Goal: Information Seeking & Learning: Learn about a topic

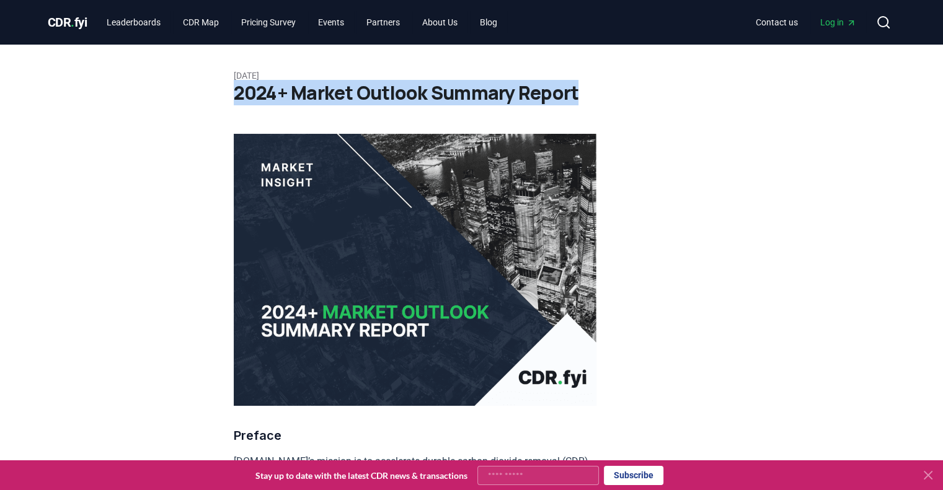
drag, startPoint x: 230, startPoint y: 90, endPoint x: 575, endPoint y: 86, distance: 345.2
click at [69, 22] on span "CDR . fyi" at bounding box center [68, 22] width 40 height 15
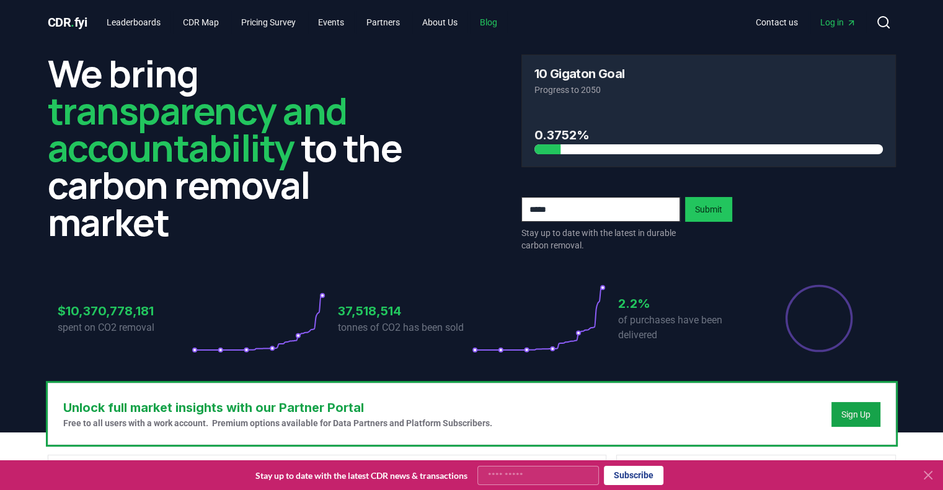
click at [495, 17] on link "Blog" at bounding box center [488, 22] width 37 height 22
click at [501, 22] on link "Blog" at bounding box center [488, 22] width 37 height 22
click at [444, 22] on link "About Us" at bounding box center [439, 22] width 55 height 22
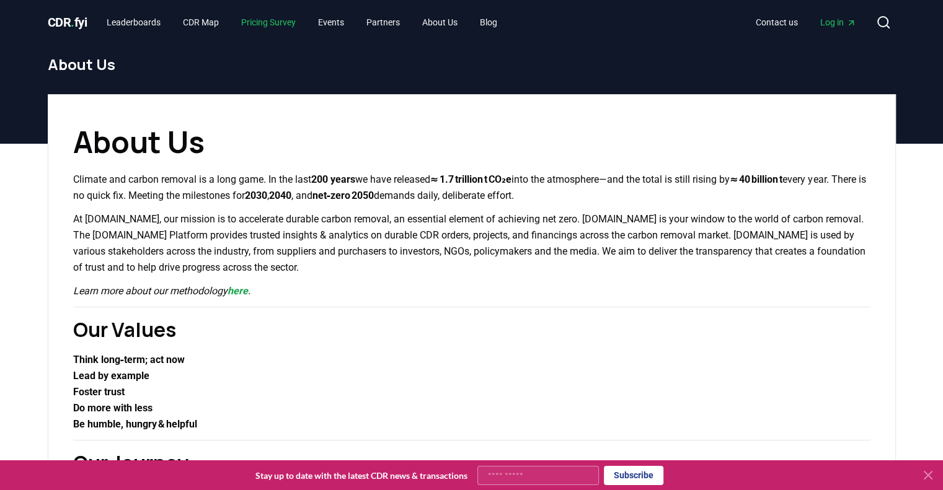
click at [274, 24] on link "Pricing Survey" at bounding box center [268, 22] width 74 height 22
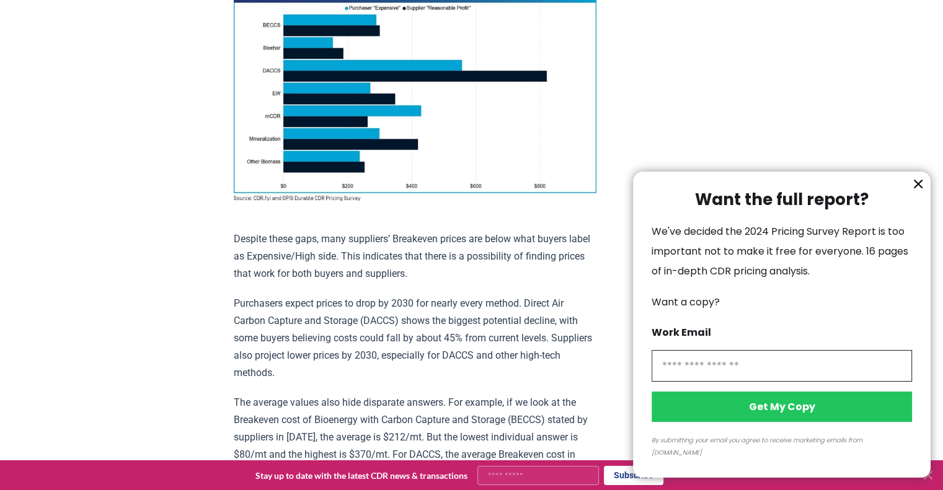
scroll to position [1177, 0]
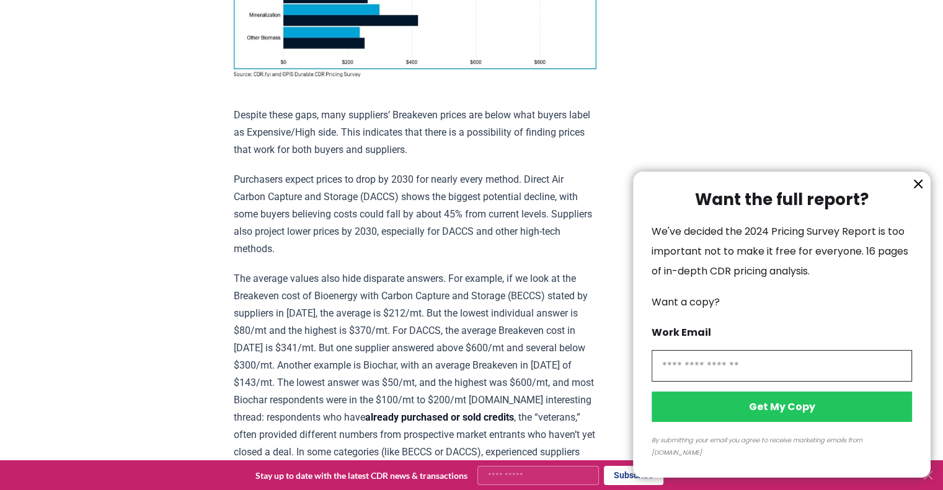
click at [915, 191] on icon "information" at bounding box center [917, 184] width 15 height 15
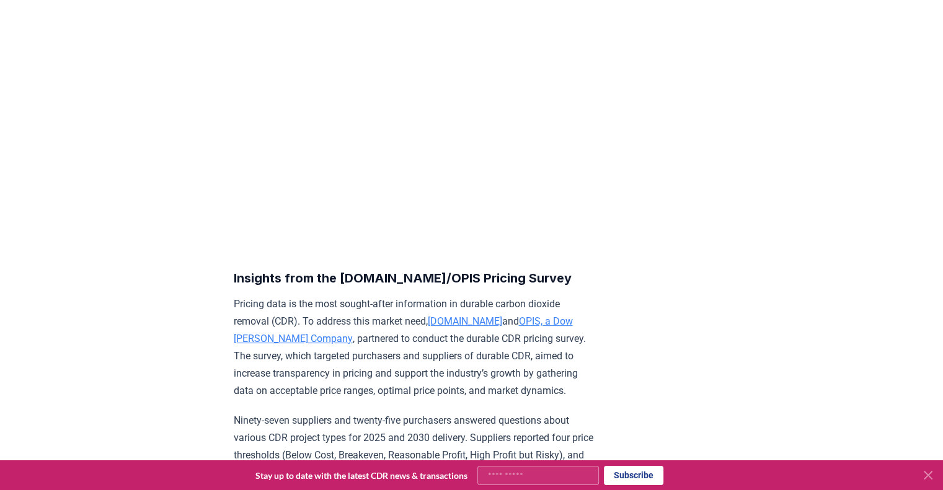
scroll to position [0, 0]
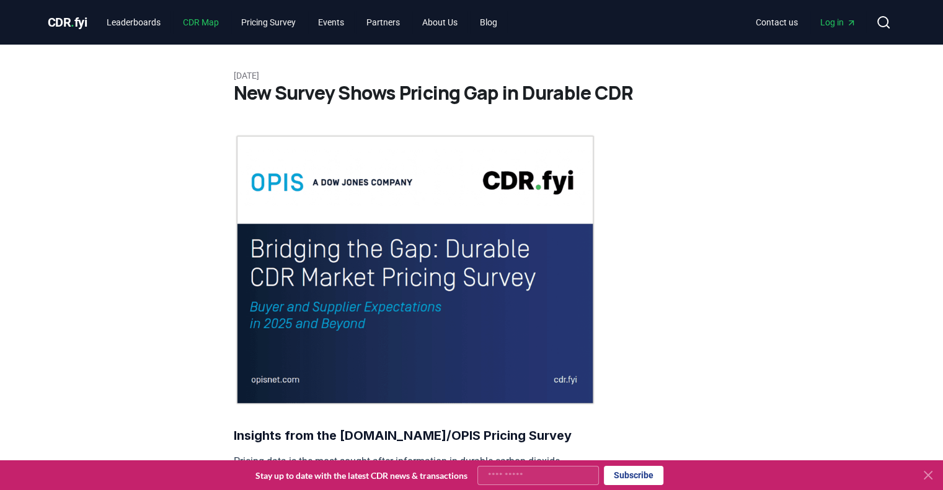
click at [211, 27] on link "CDR Map" at bounding box center [201, 22] width 56 height 22
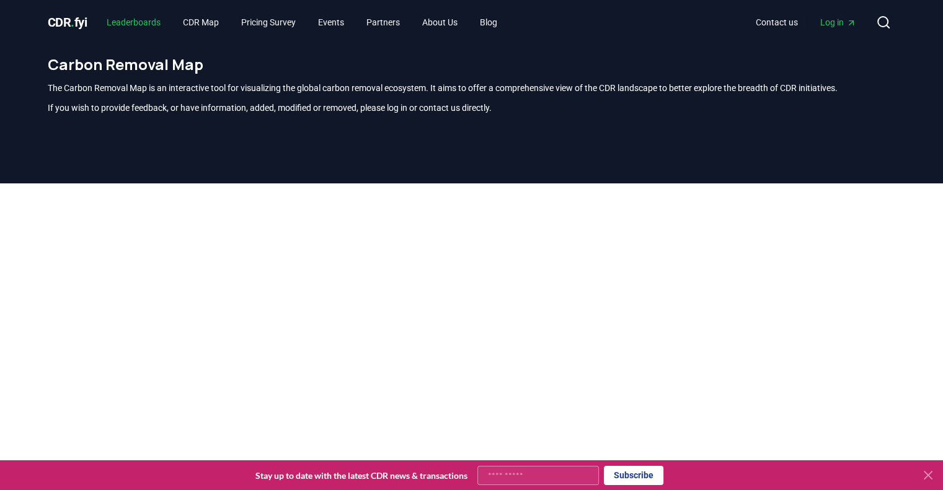
click at [136, 22] on link "Leaderboards" at bounding box center [134, 22] width 74 height 22
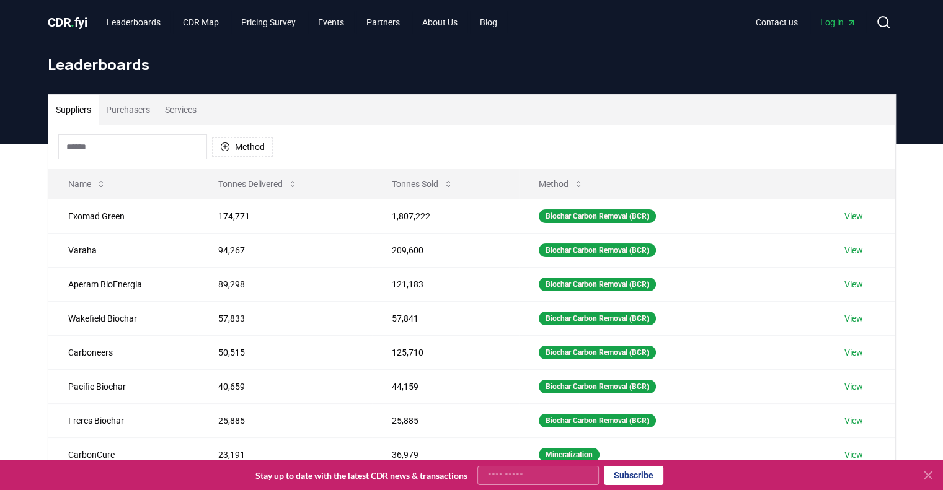
click at [69, 17] on span "CDR . fyi" at bounding box center [68, 22] width 40 height 15
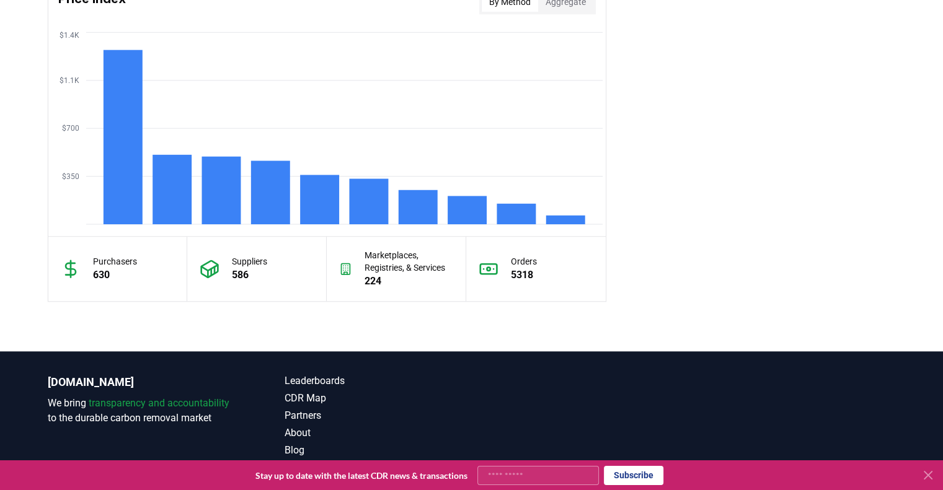
scroll to position [1101, 0]
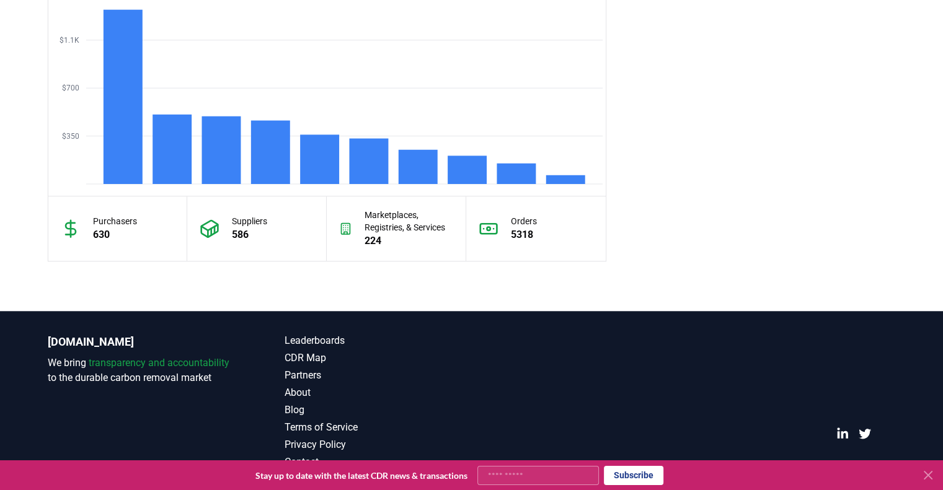
click at [930, 475] on icon at bounding box center [927, 475] width 15 height 15
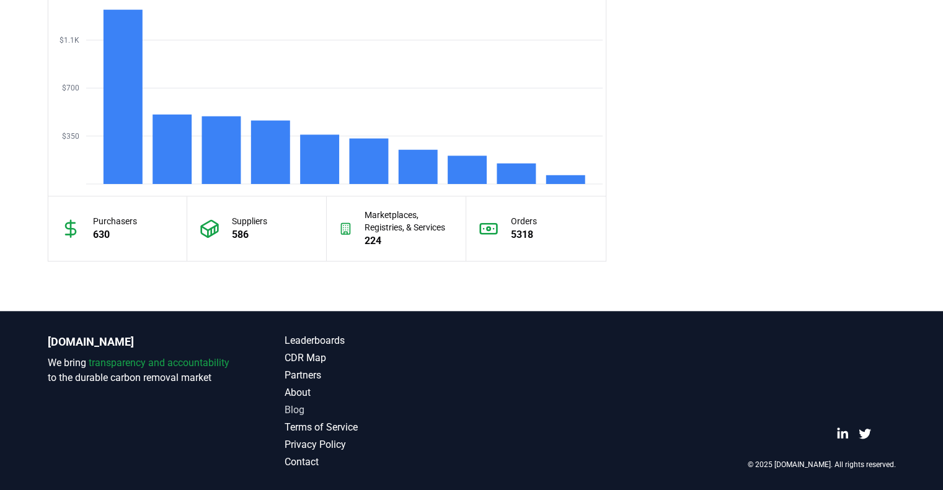
click at [295, 407] on link "Blog" at bounding box center [377, 410] width 187 height 15
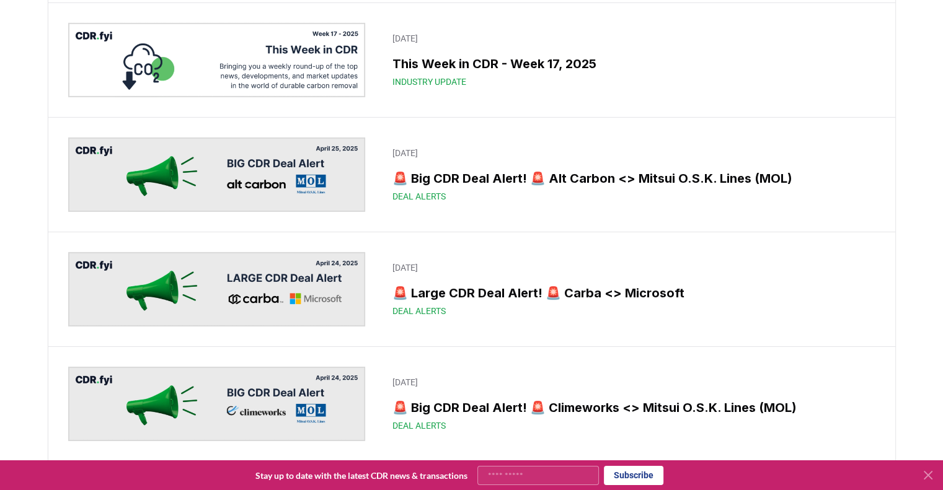
scroll to position [4090, 0]
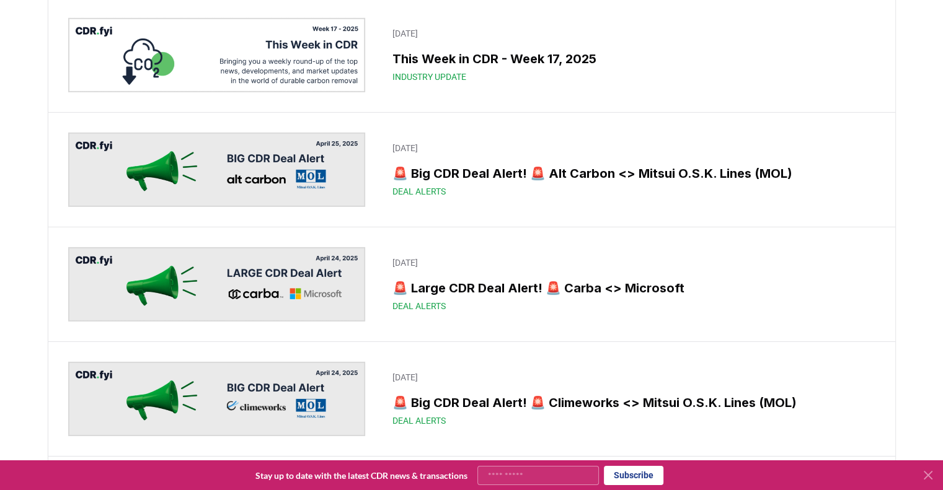
drag, startPoint x: 223, startPoint y: 130, endPoint x: 431, endPoint y: 129, distance: 208.2
drag, startPoint x: 431, startPoint y: 129, endPoint x: 678, endPoint y: 250, distance: 274.7
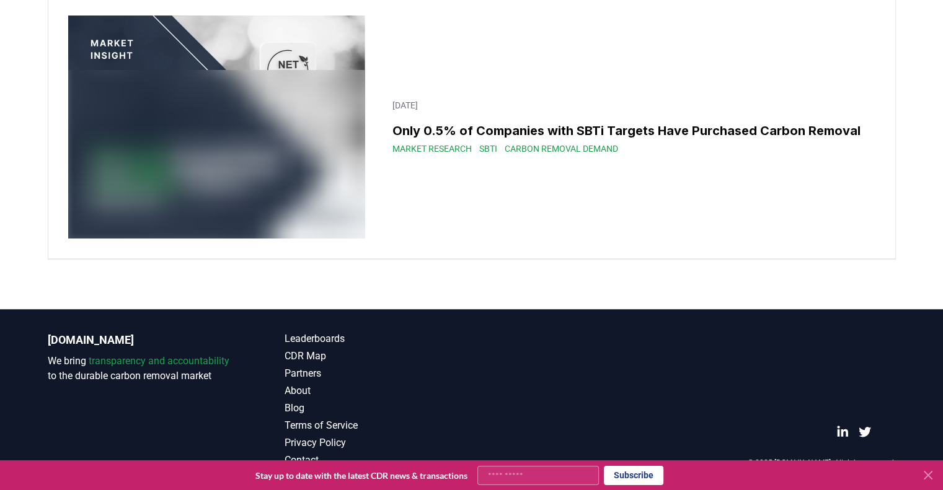
scroll to position [21566, 0]
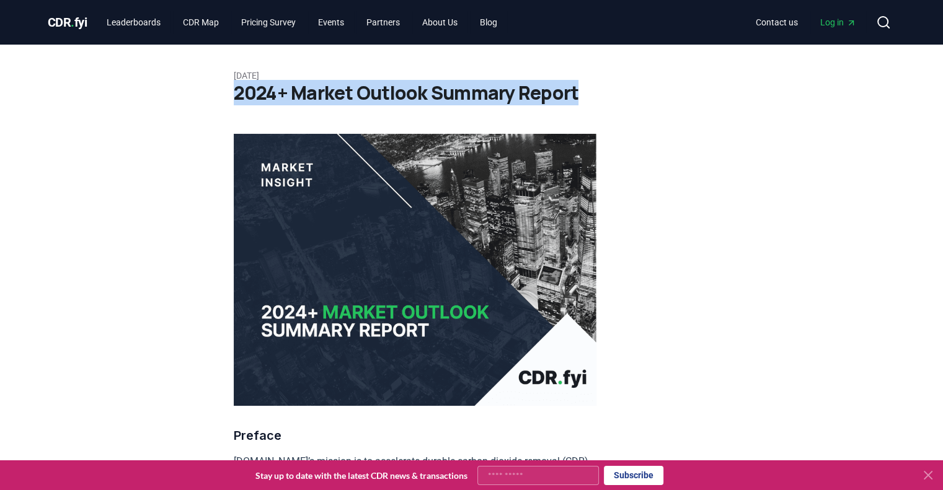
drag, startPoint x: 587, startPoint y: 91, endPoint x: 237, endPoint y: 94, distance: 350.8
click at [237, 94] on h1 "2024+ Market Outlook Summary Report" at bounding box center [472, 93] width 476 height 22
copy h1 "2024+ Market Outlook Summary Report"
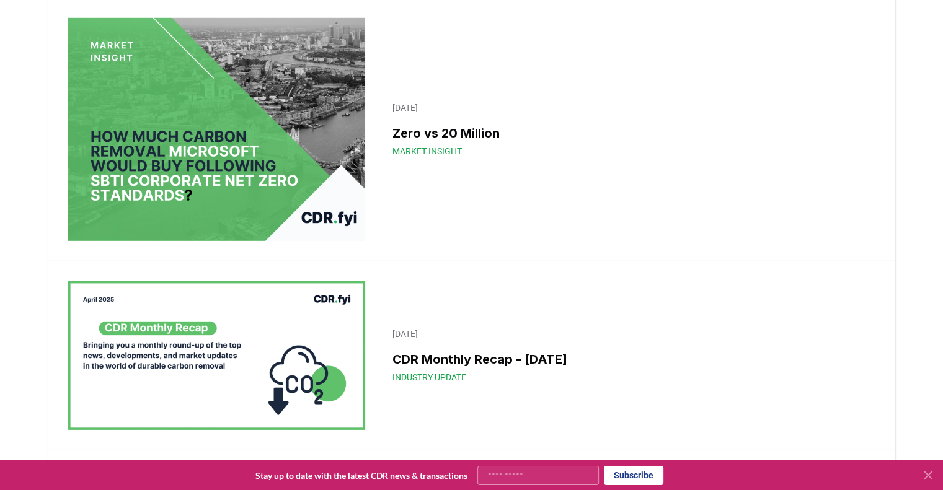
scroll to position [4028, 0]
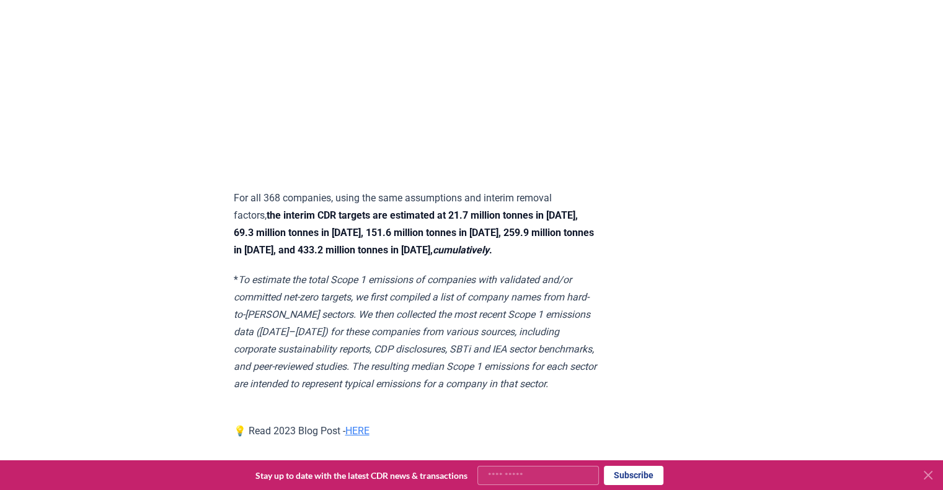
scroll to position [4028, 0]
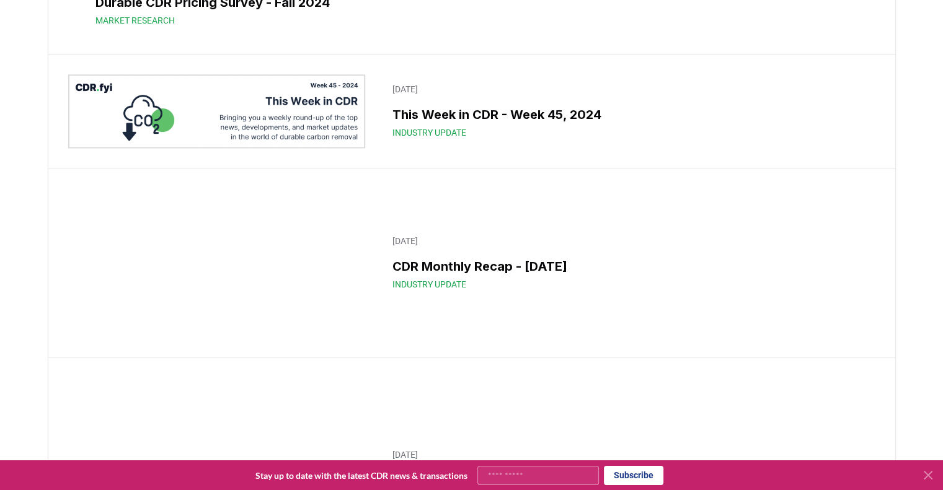
scroll to position [11155, 0]
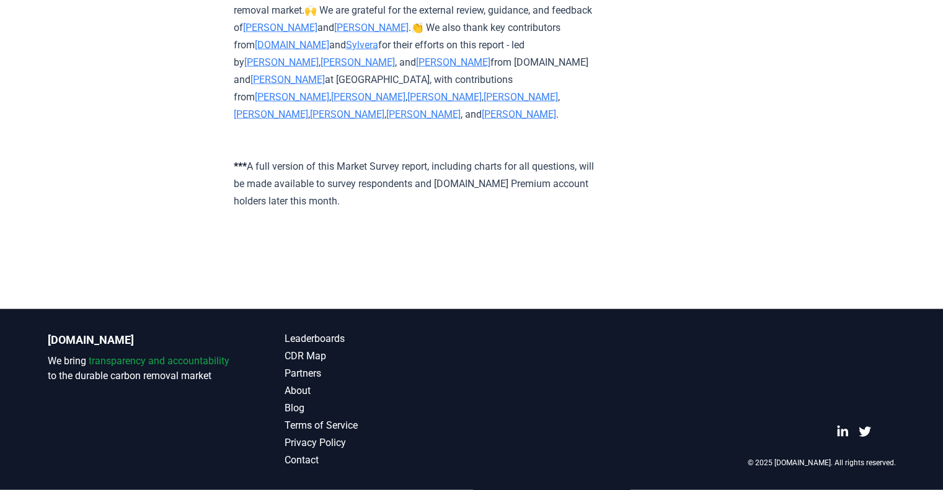
scroll to position [7583, 0]
